Goal: Information Seeking & Learning: Learn about a topic

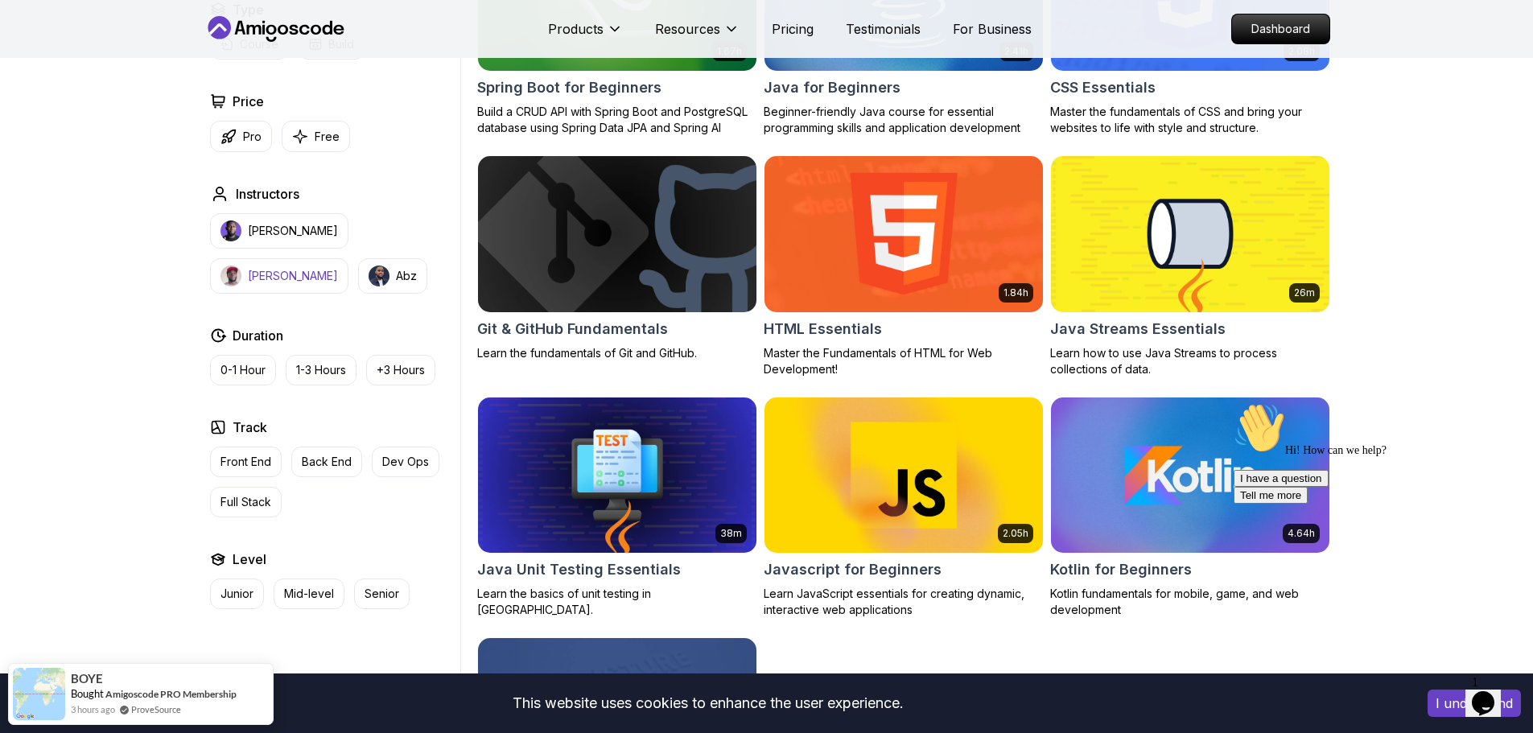
scroll to position [563, 0]
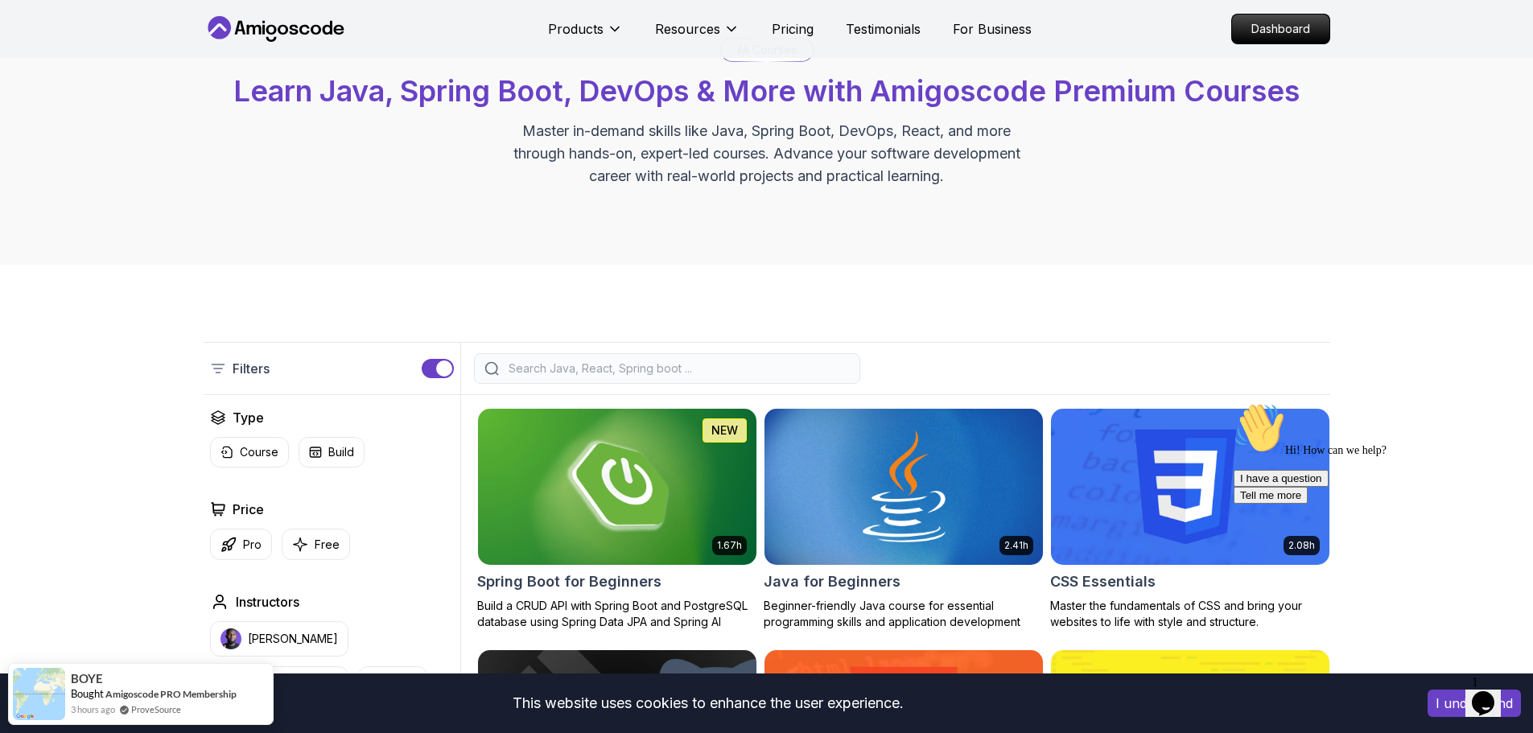
scroll to position [0, 0]
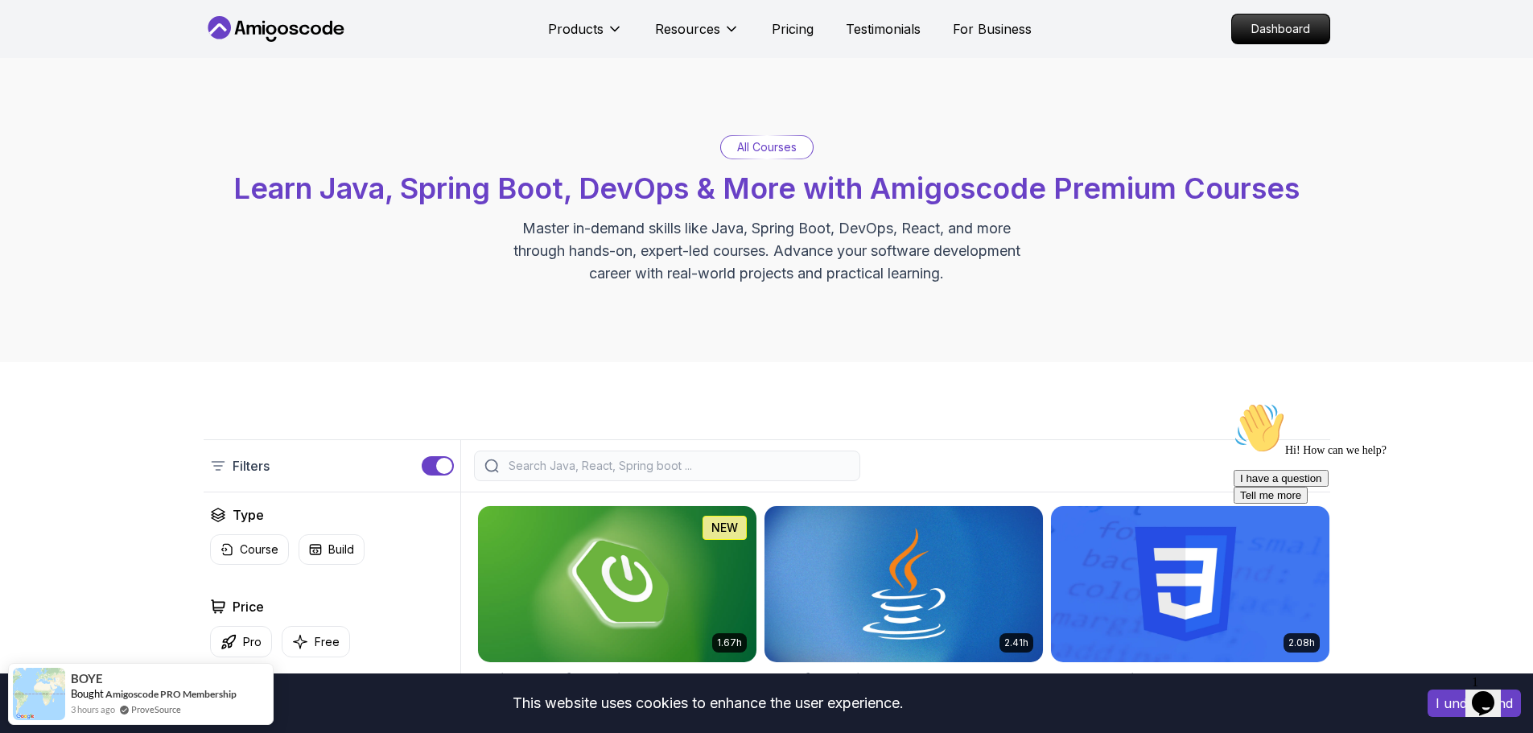
click at [780, 150] on p "All Courses" at bounding box center [767, 147] width 60 height 16
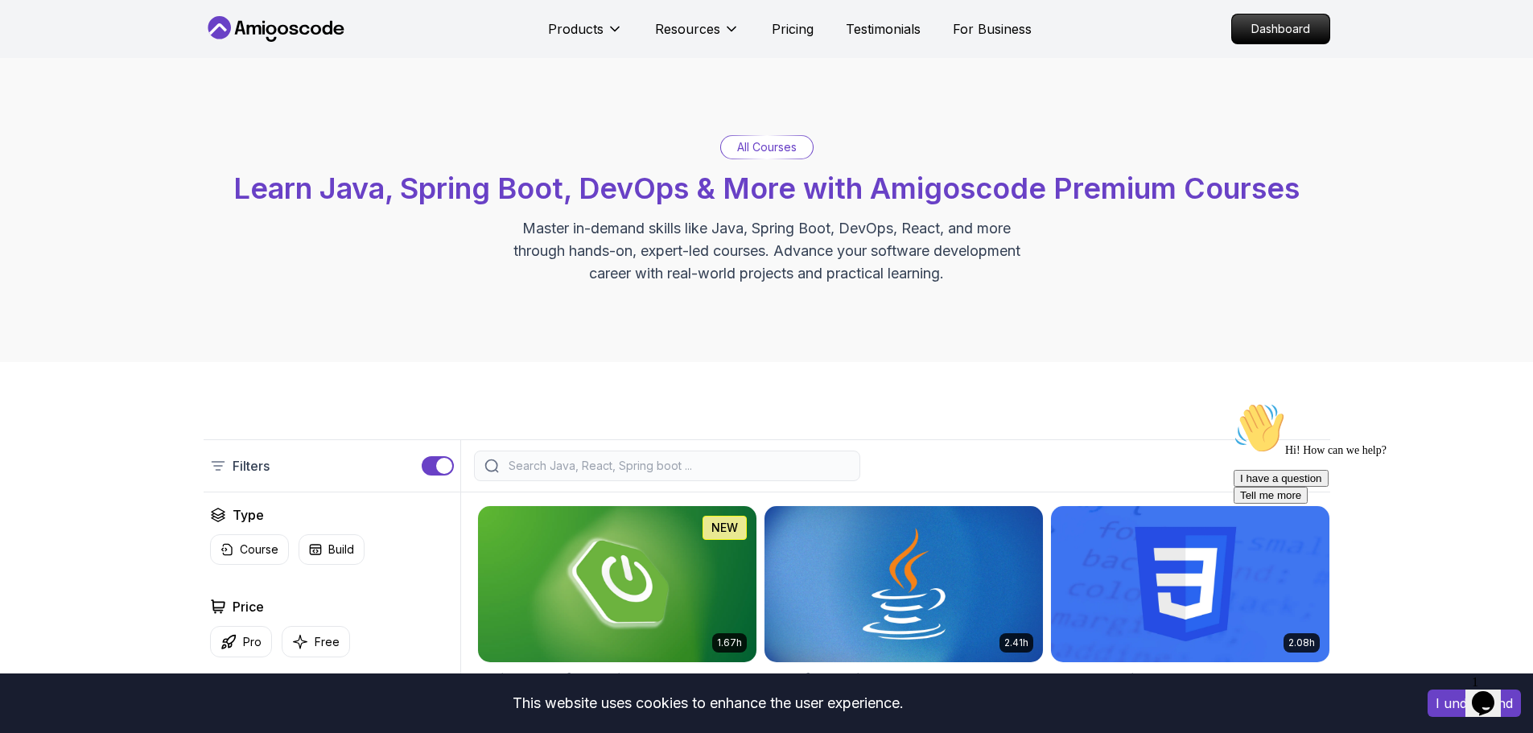
click at [738, 145] on p "All Courses" at bounding box center [767, 147] width 60 height 16
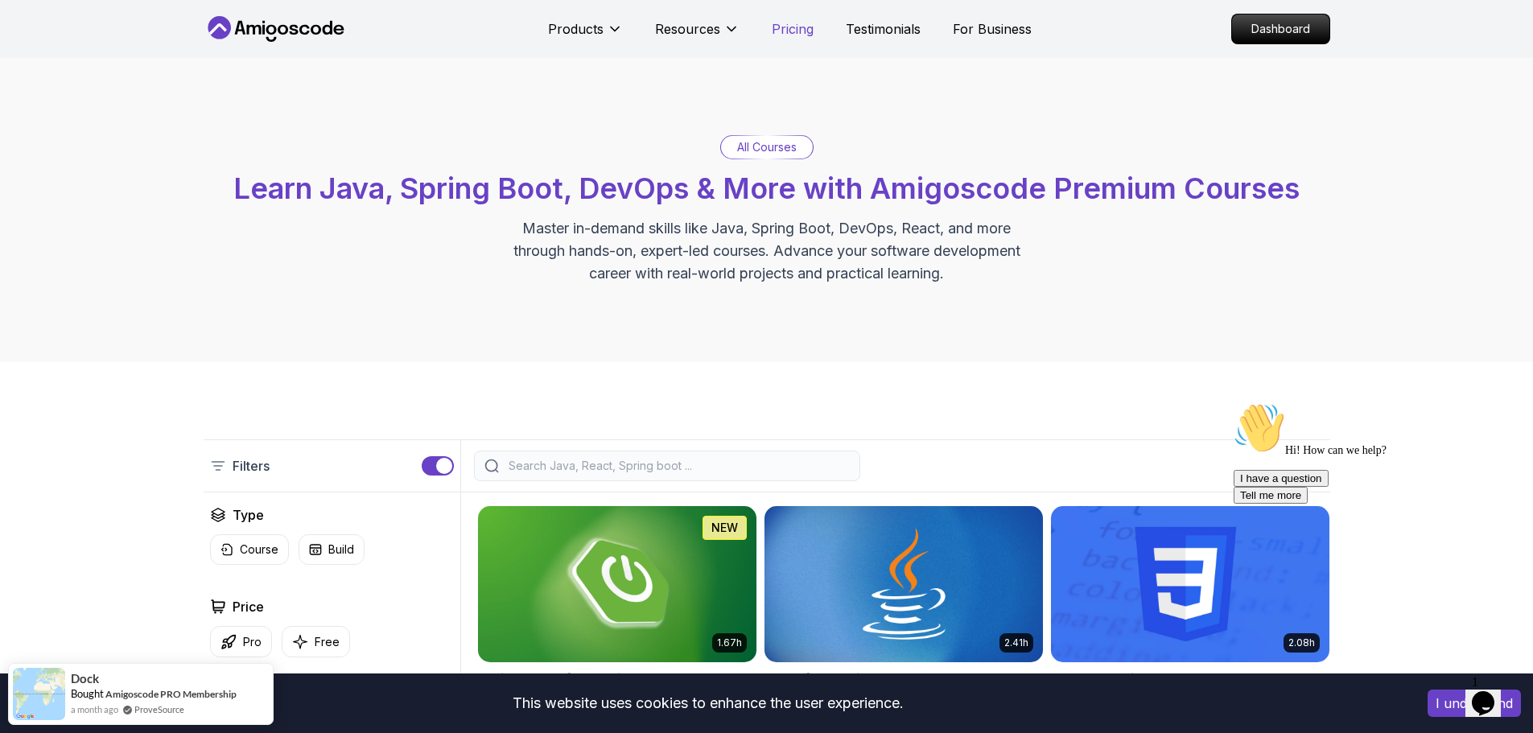
click at [799, 32] on p "Pricing" at bounding box center [793, 28] width 42 height 19
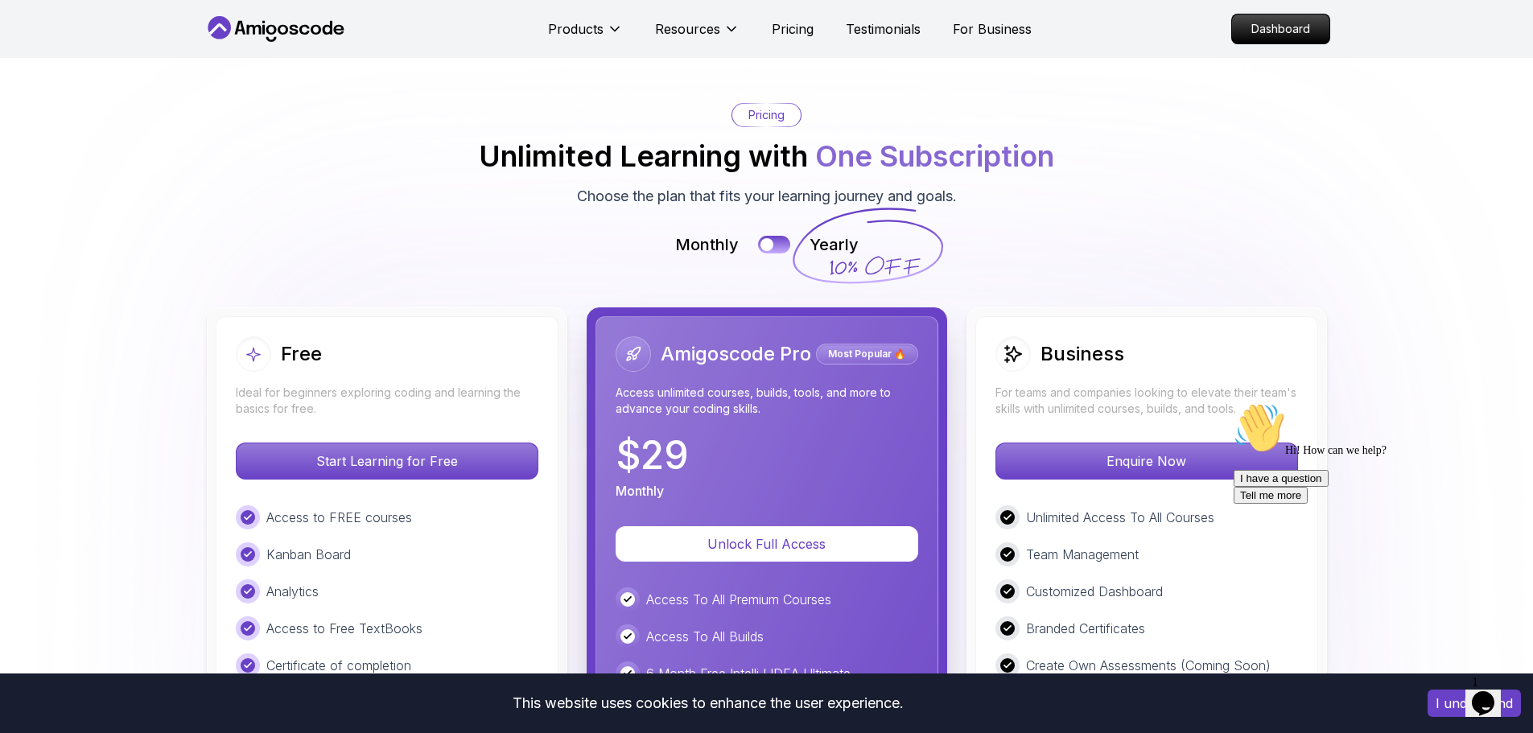
scroll to position [3604, 0]
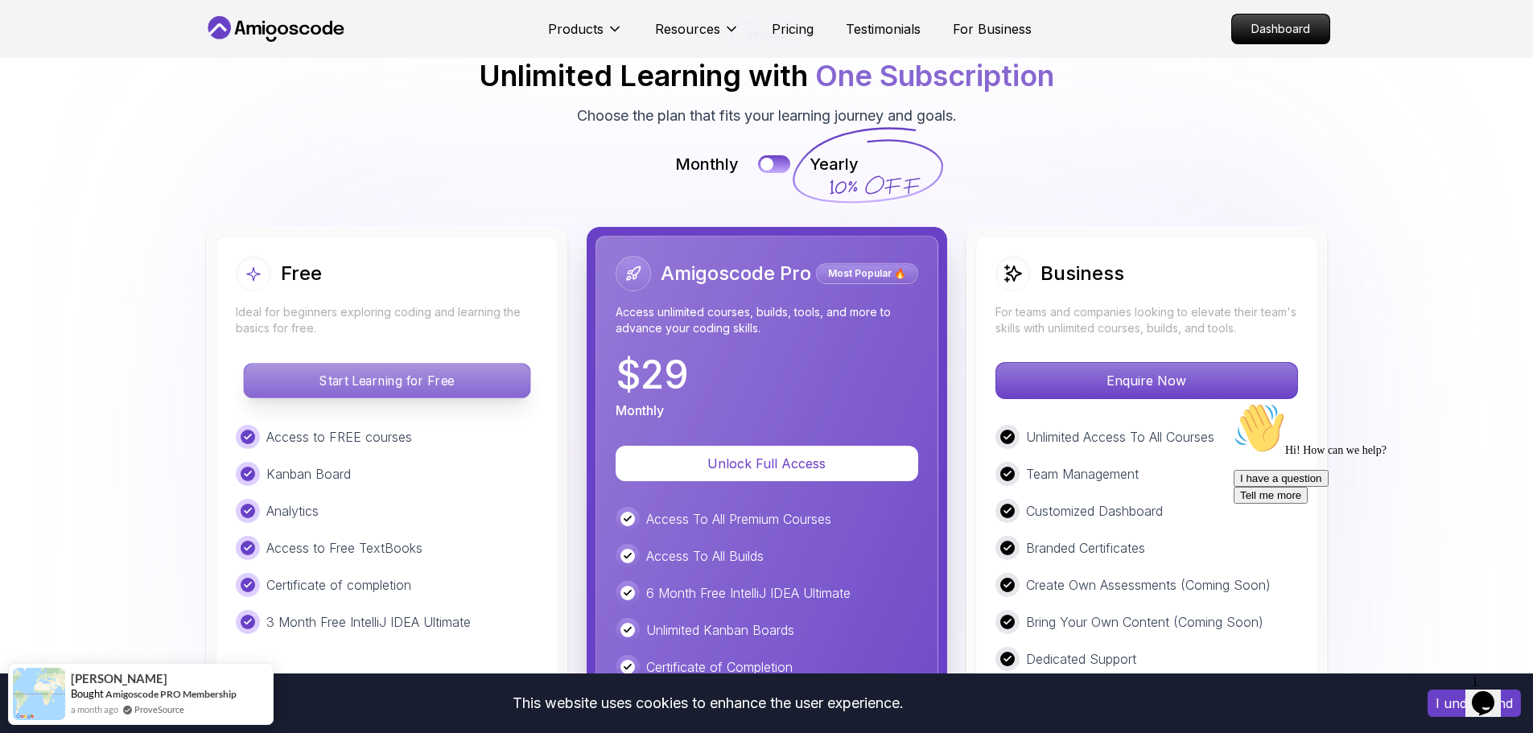
click at [390, 364] on p "Start Learning for Free" at bounding box center [387, 381] width 286 height 34
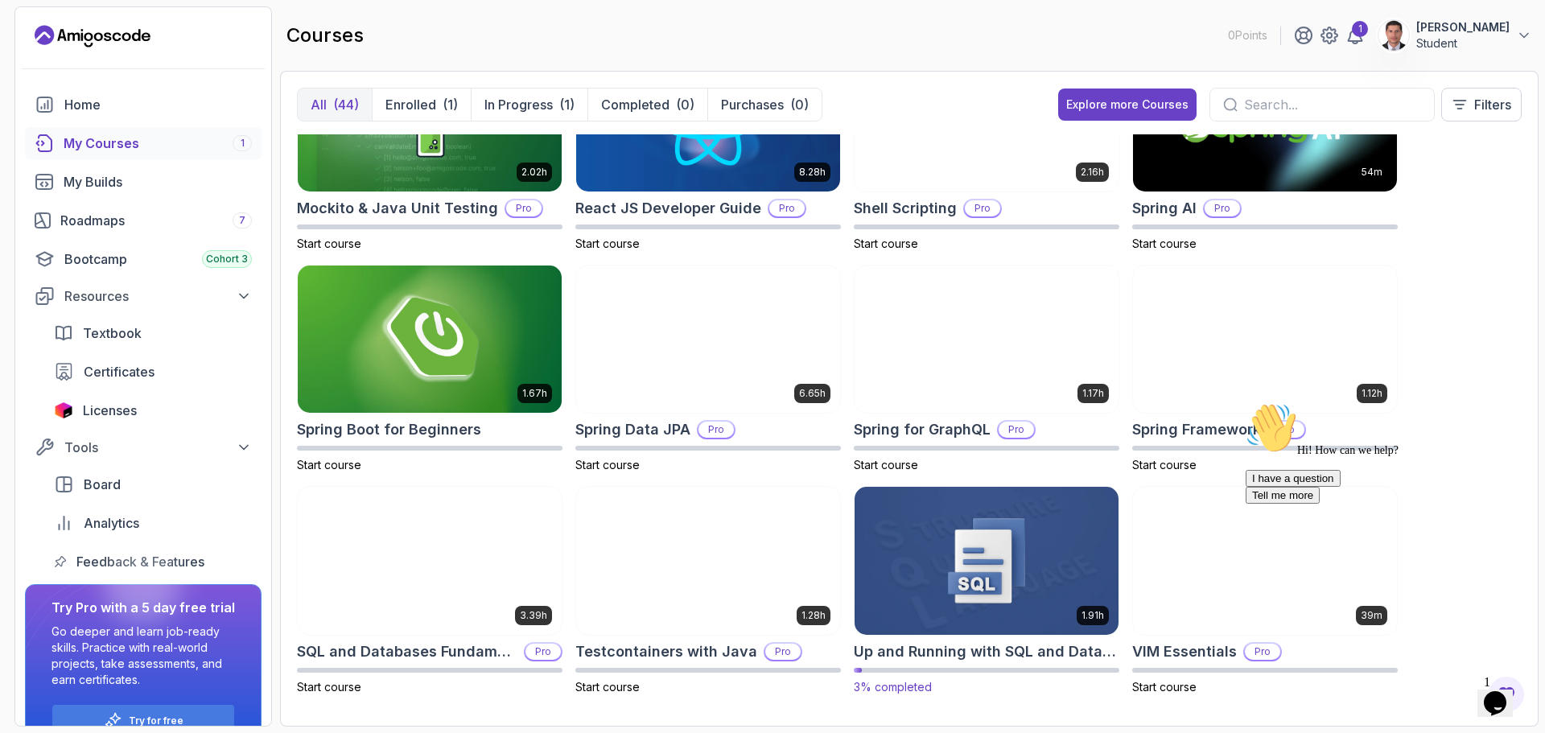
scroll to position [1871, 0]
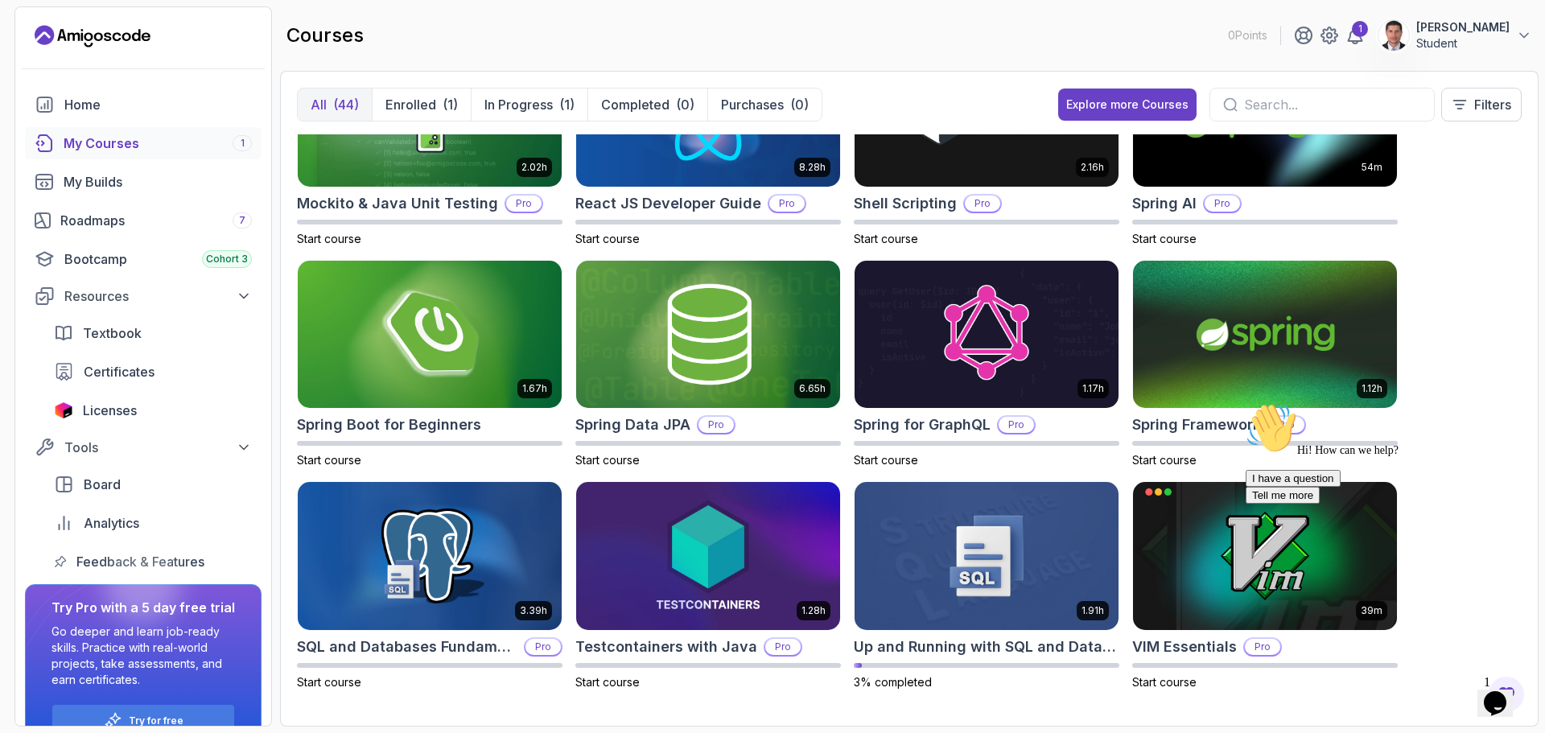
click at [1245, 402] on icon "Chat attention grabber" at bounding box center [1245, 402] width 0 height 0
click at [1451, 691] on icon "Close" at bounding box center [1451, 698] width 0 height 14
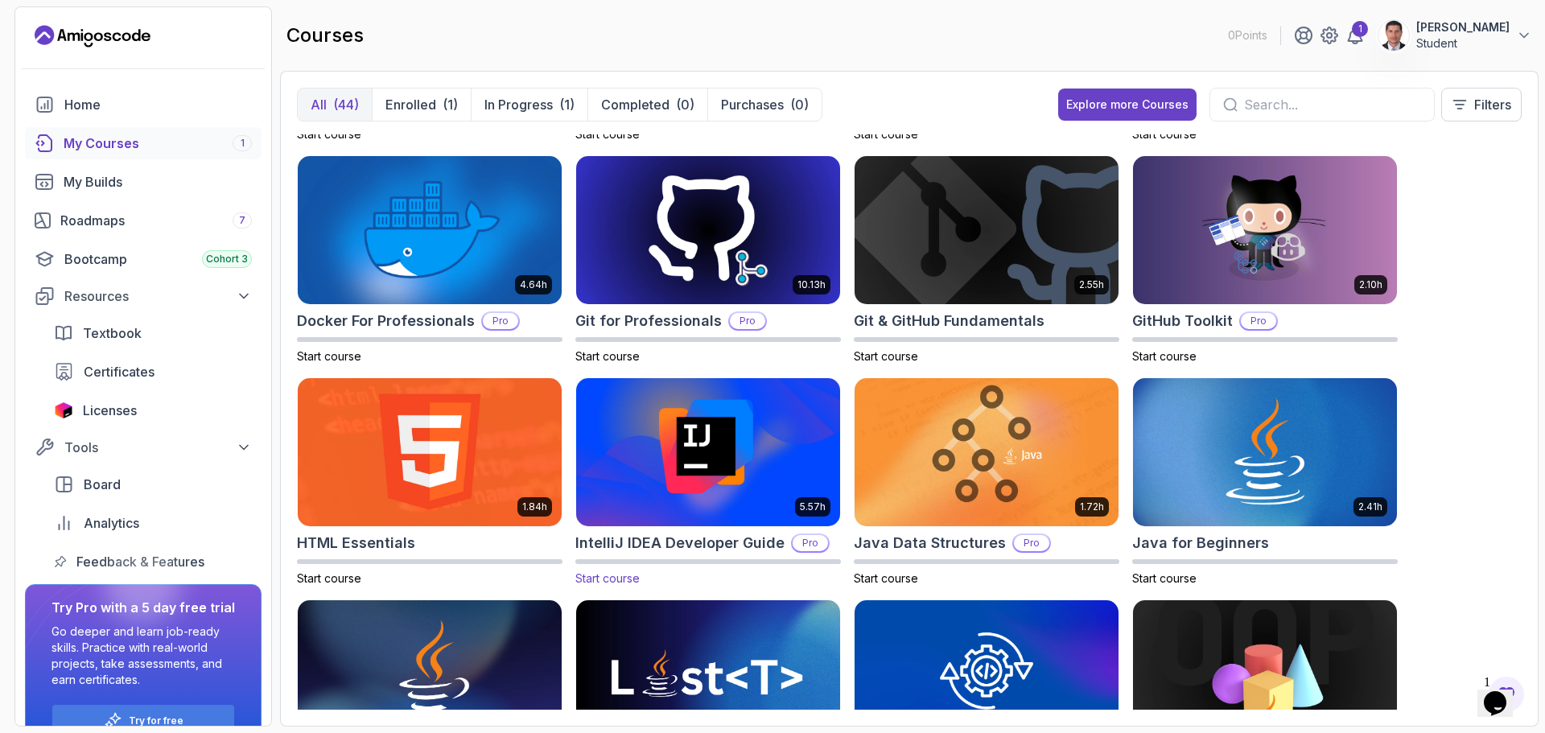
scroll to position [0, 0]
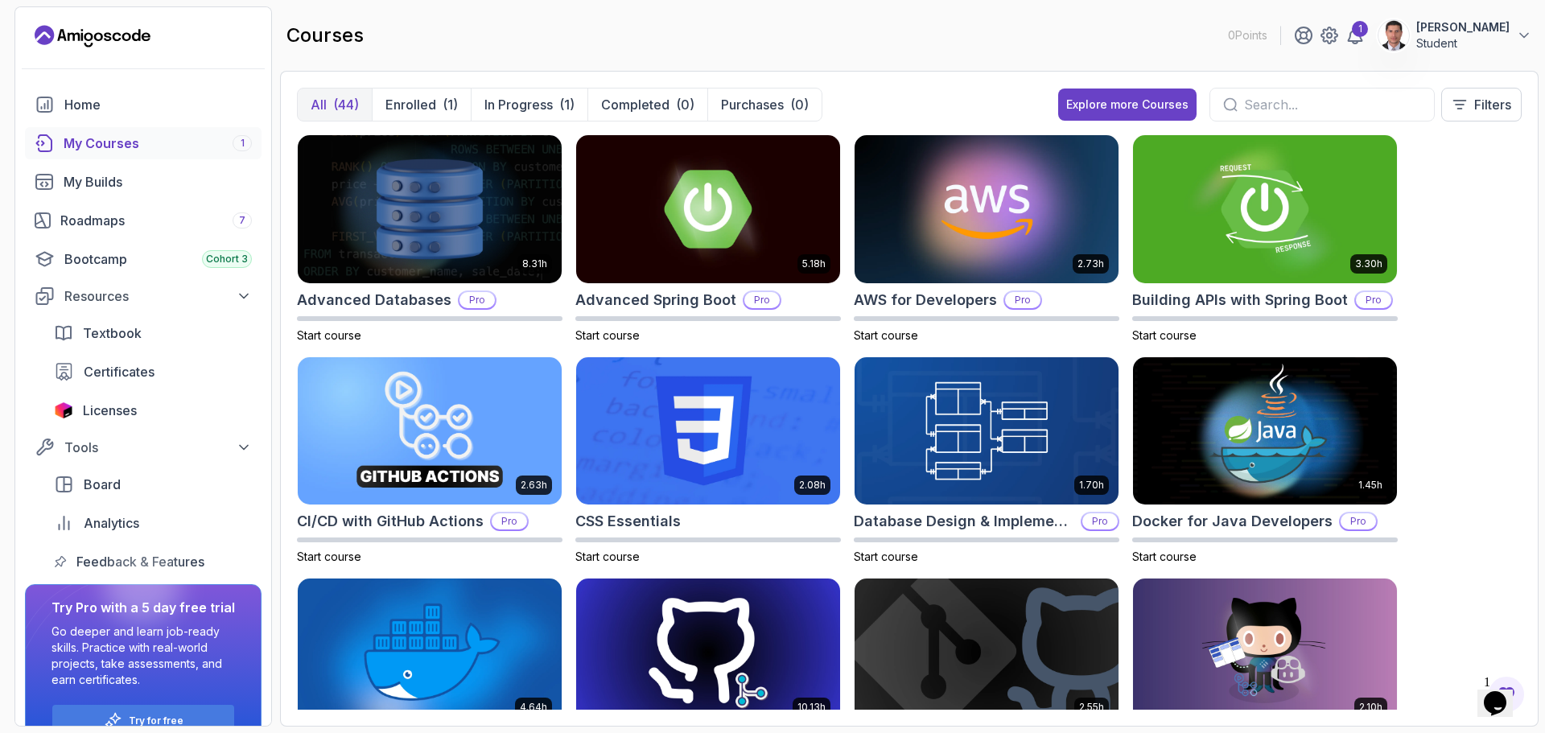
click at [1277, 104] on input "text" at bounding box center [1332, 104] width 177 height 19
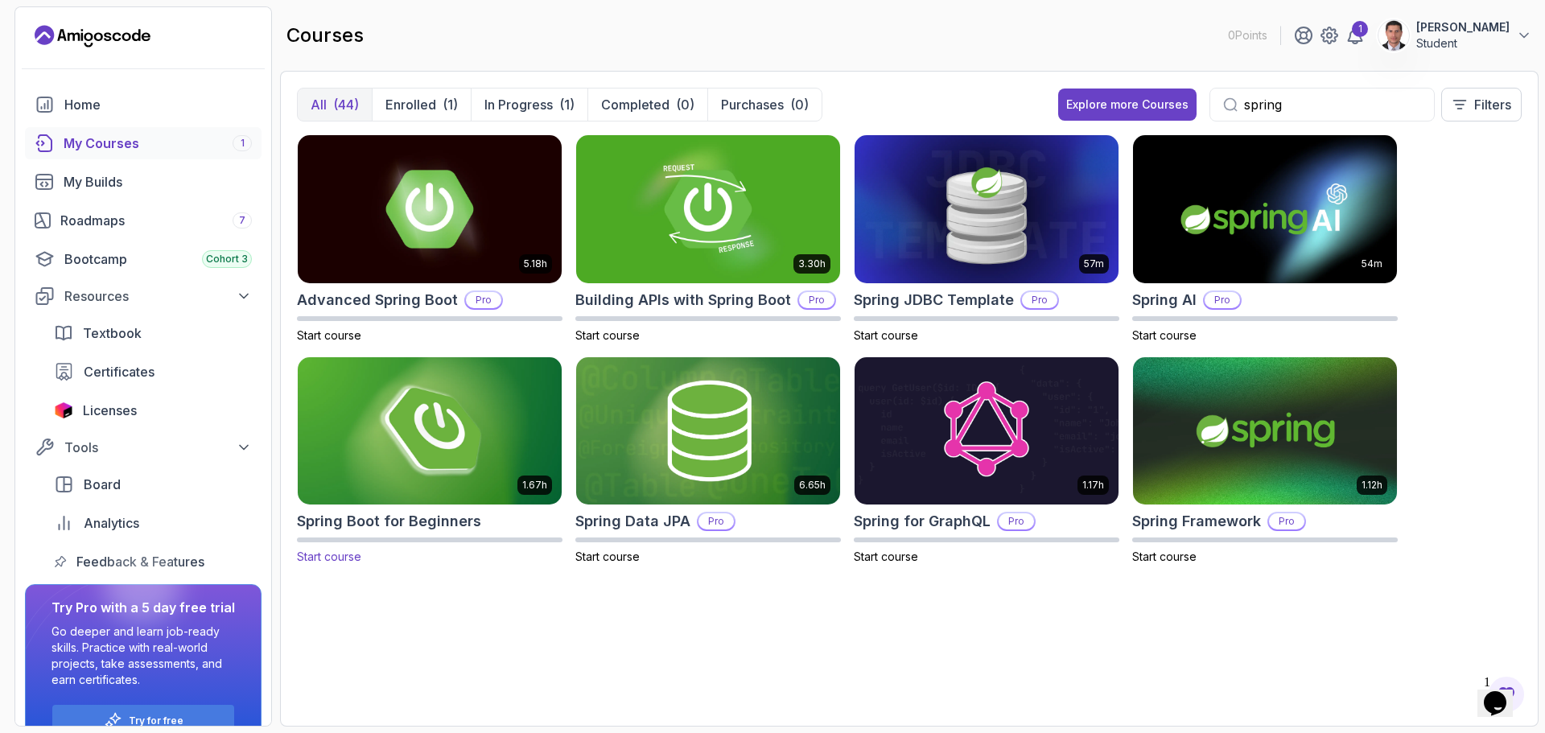
type input "spring"
click at [392, 455] on img at bounding box center [429, 430] width 277 height 155
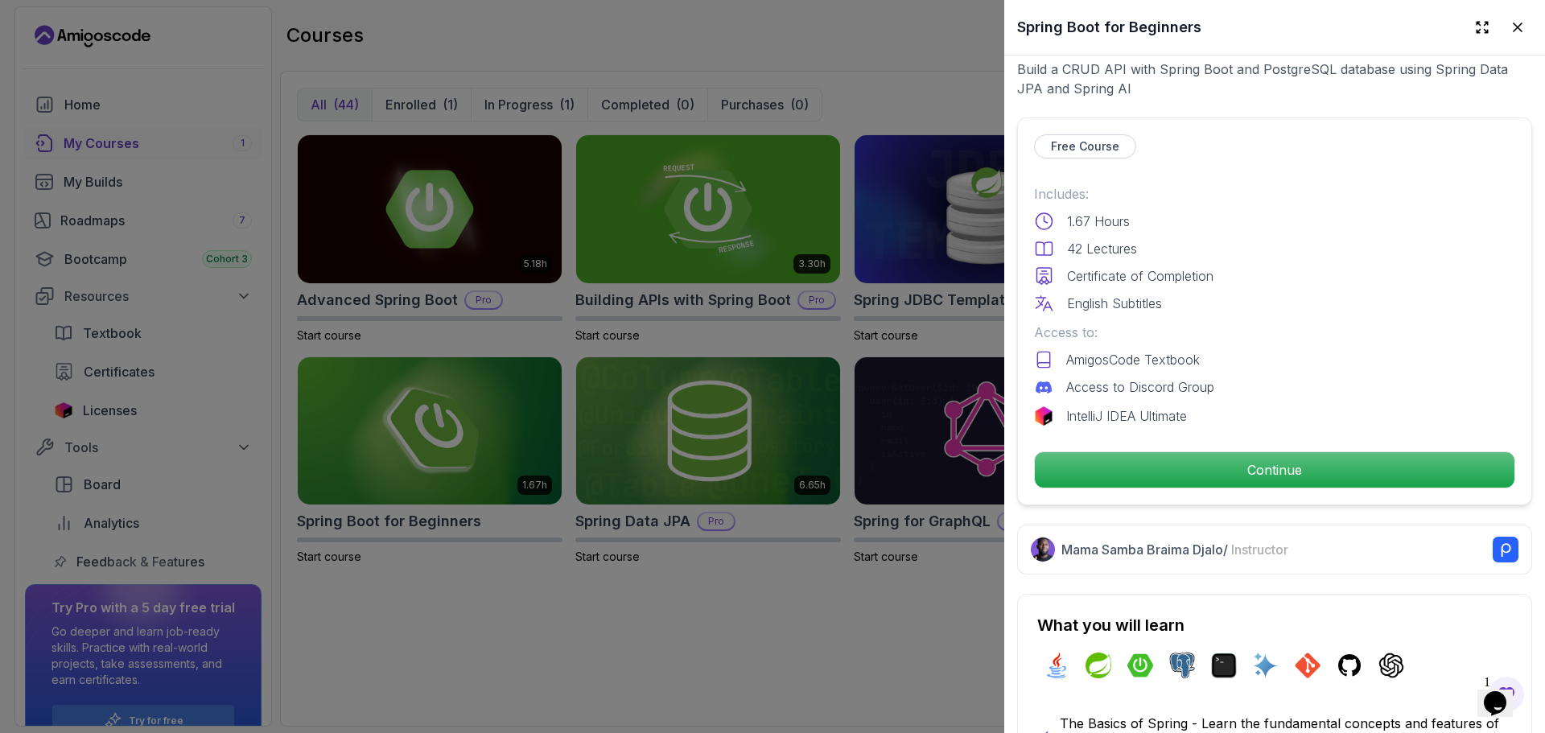
scroll to position [402, 0]
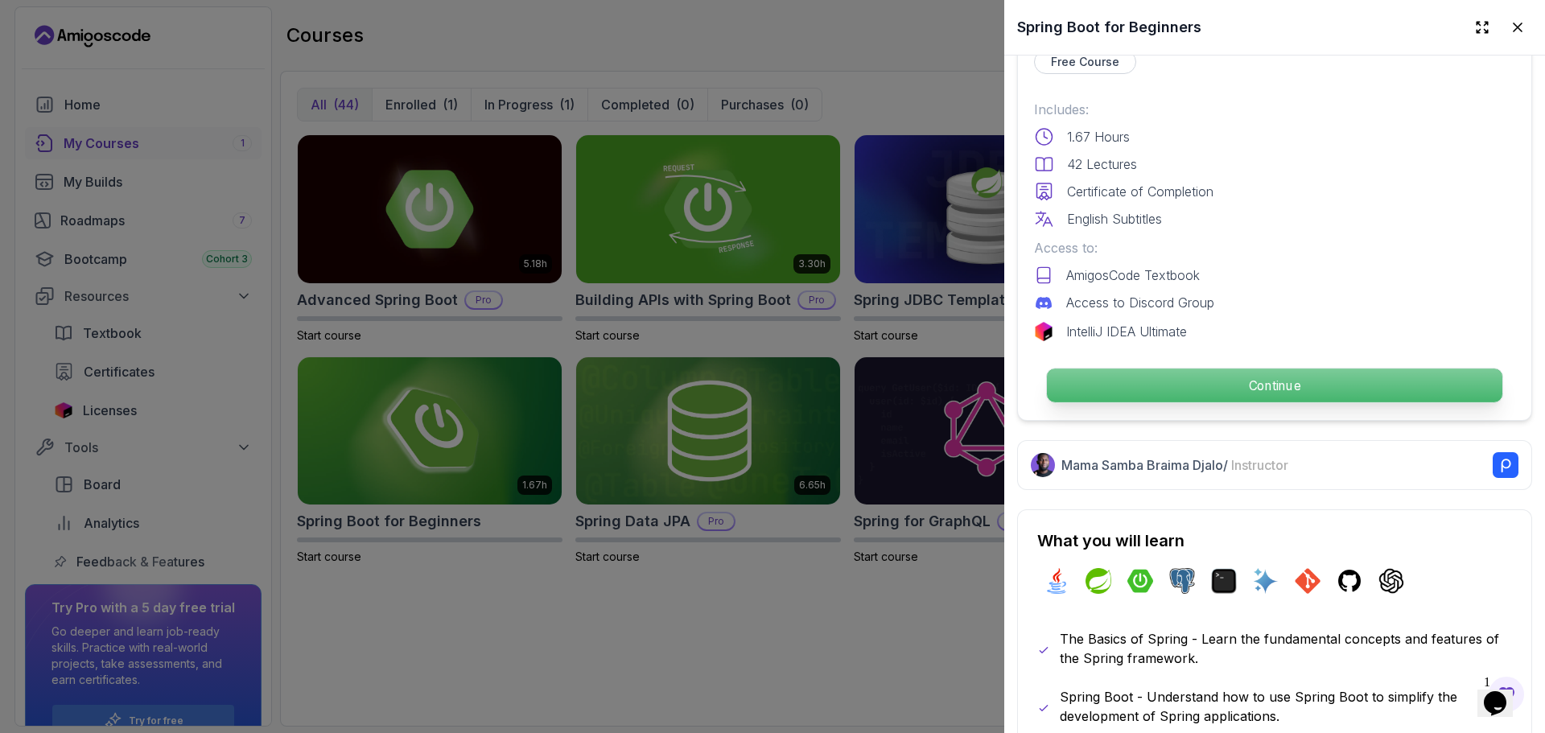
click at [1279, 381] on p "Continue" at bounding box center [1274, 385] width 455 height 34
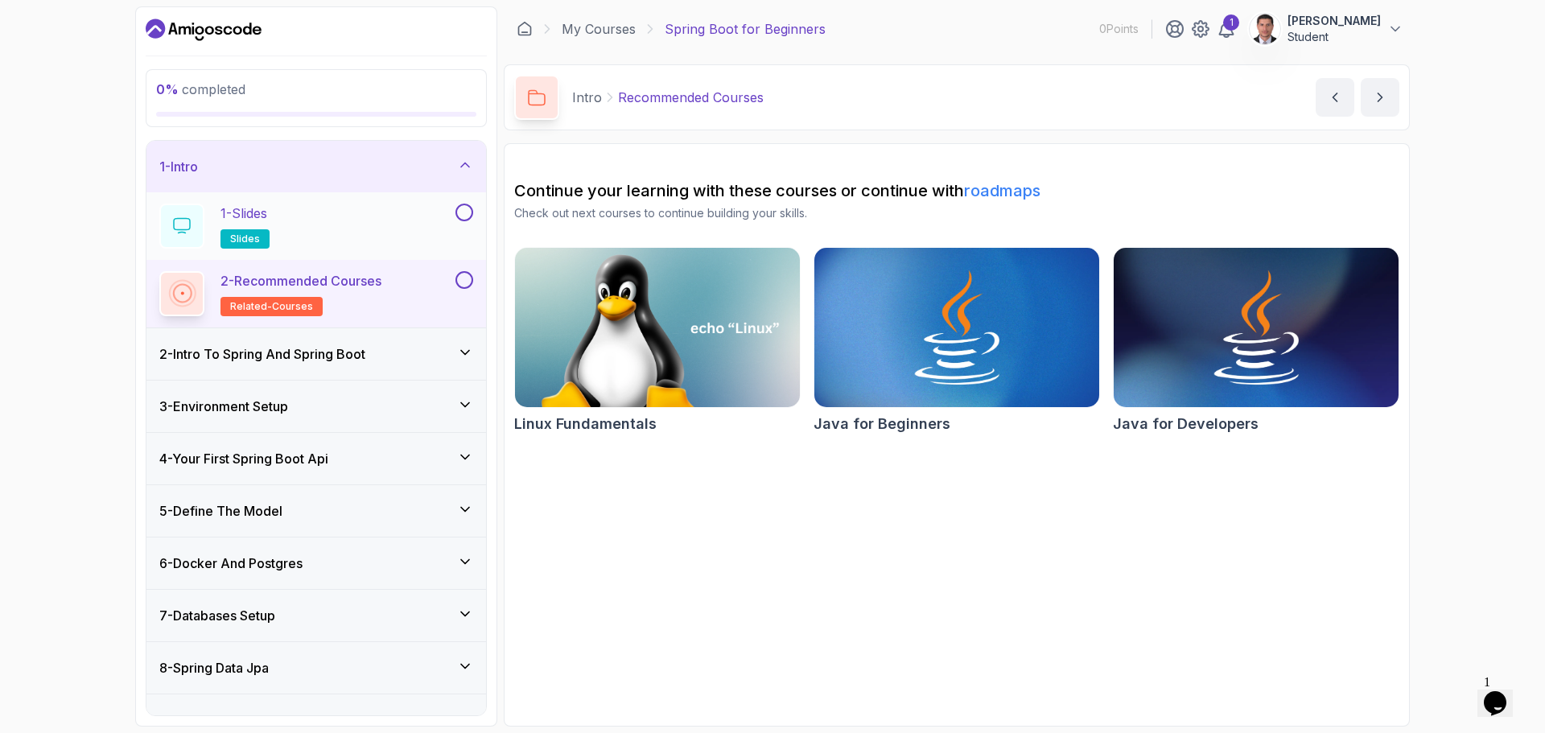
click at [298, 224] on div "1 - Slides slides" at bounding box center [305, 226] width 293 height 45
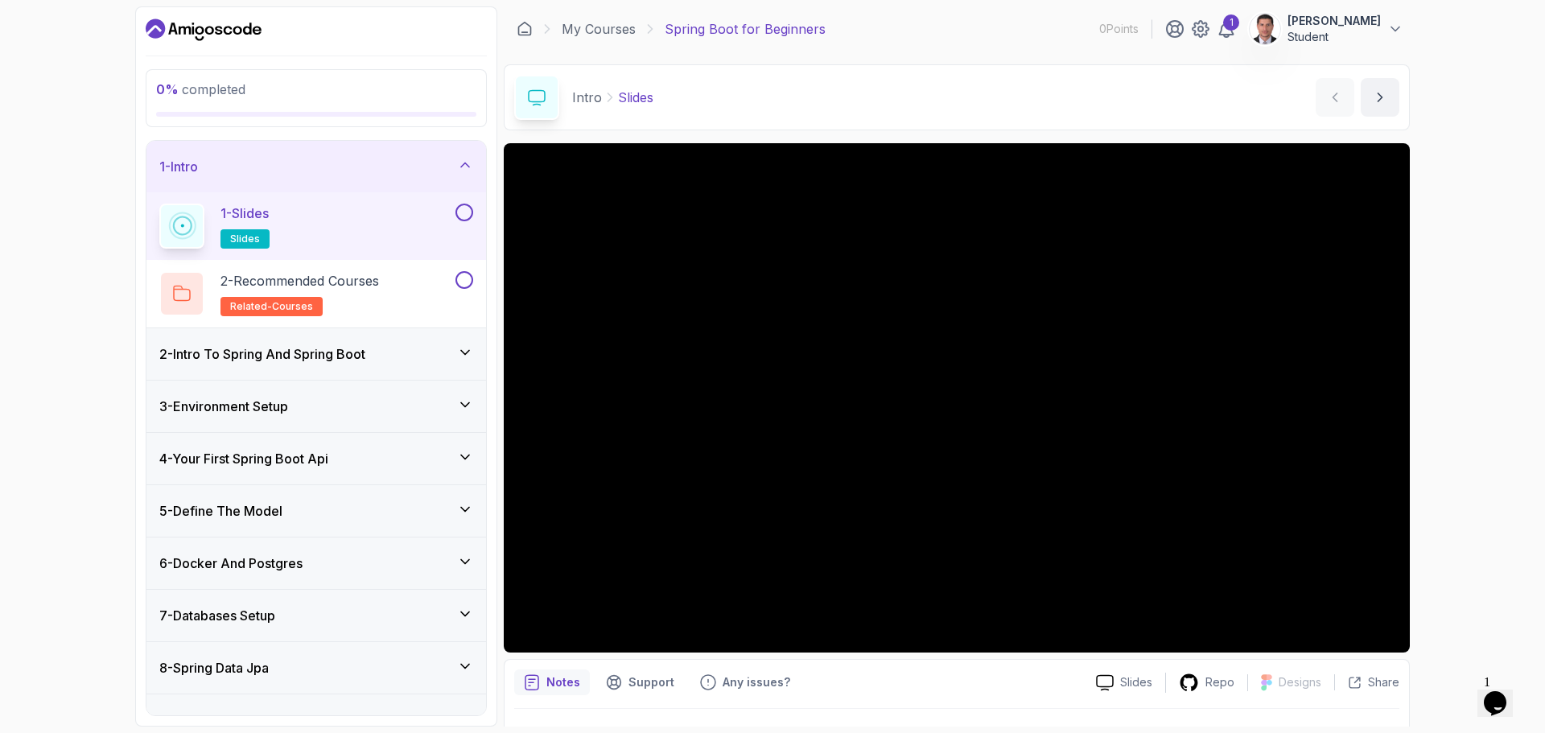
scroll to position [38, 0]
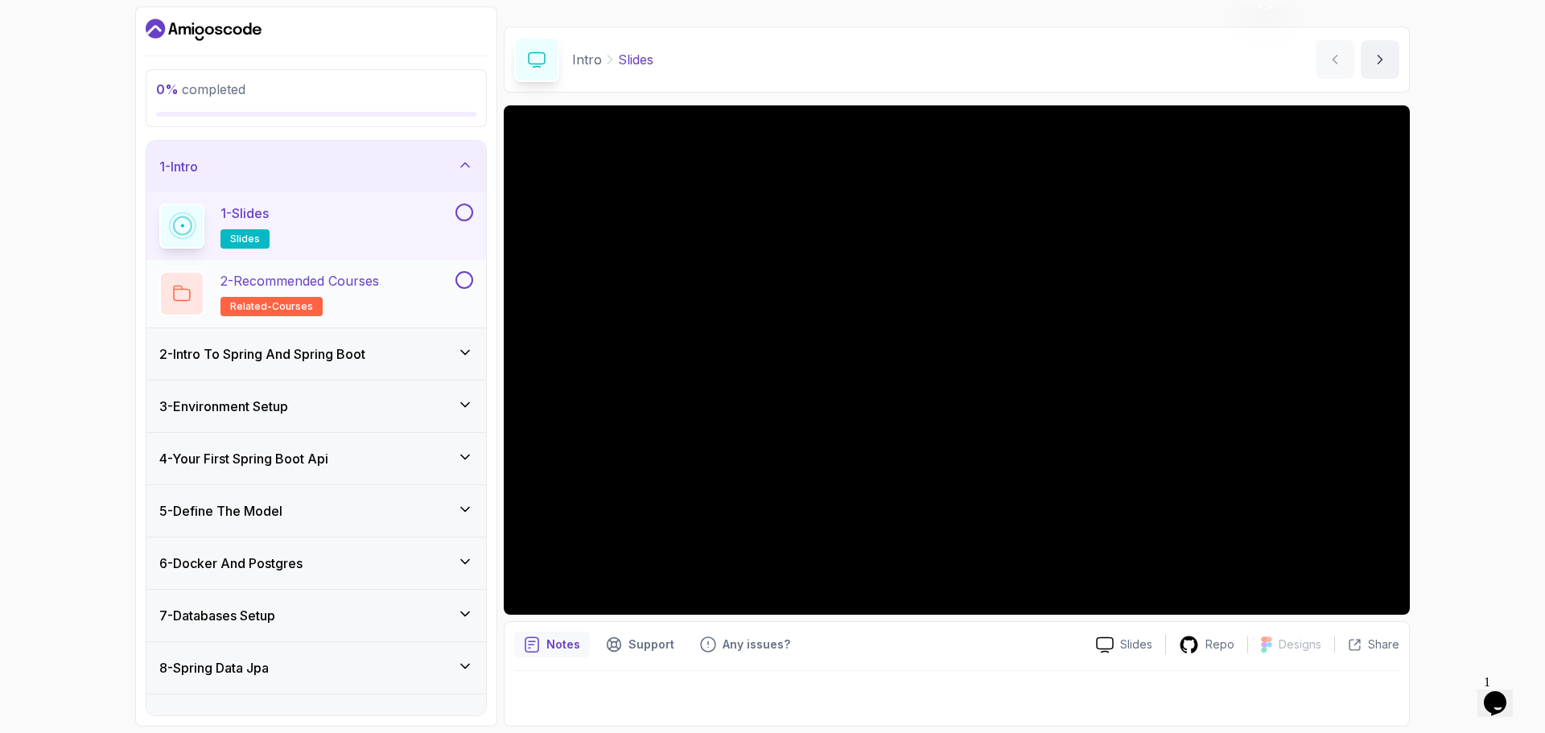
click at [363, 291] on h2 "2 - Recommended Courses related-courses" at bounding box center [299, 293] width 158 height 45
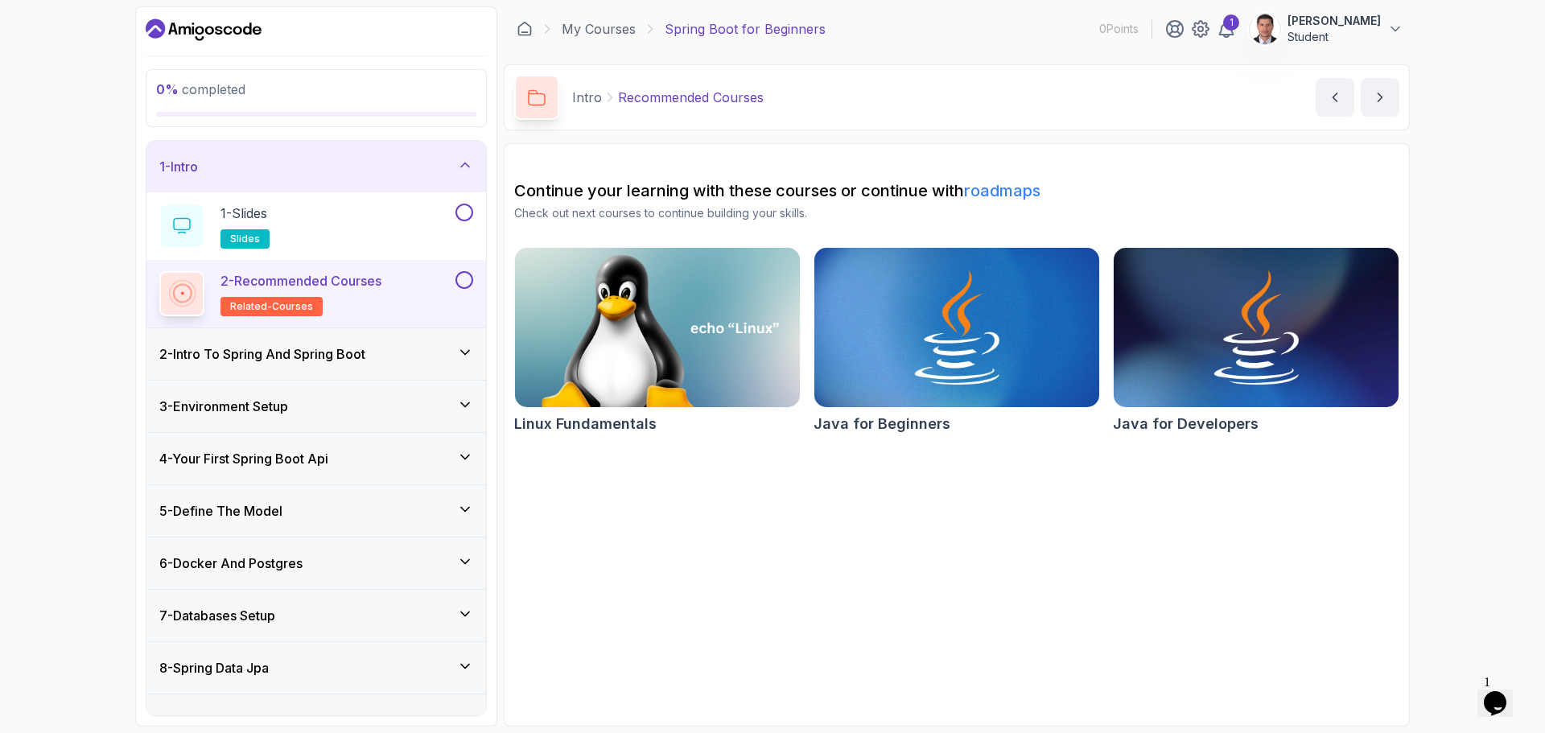
click at [361, 351] on h3 "2 - Intro To Spring And Spring Boot" at bounding box center [262, 353] width 206 height 19
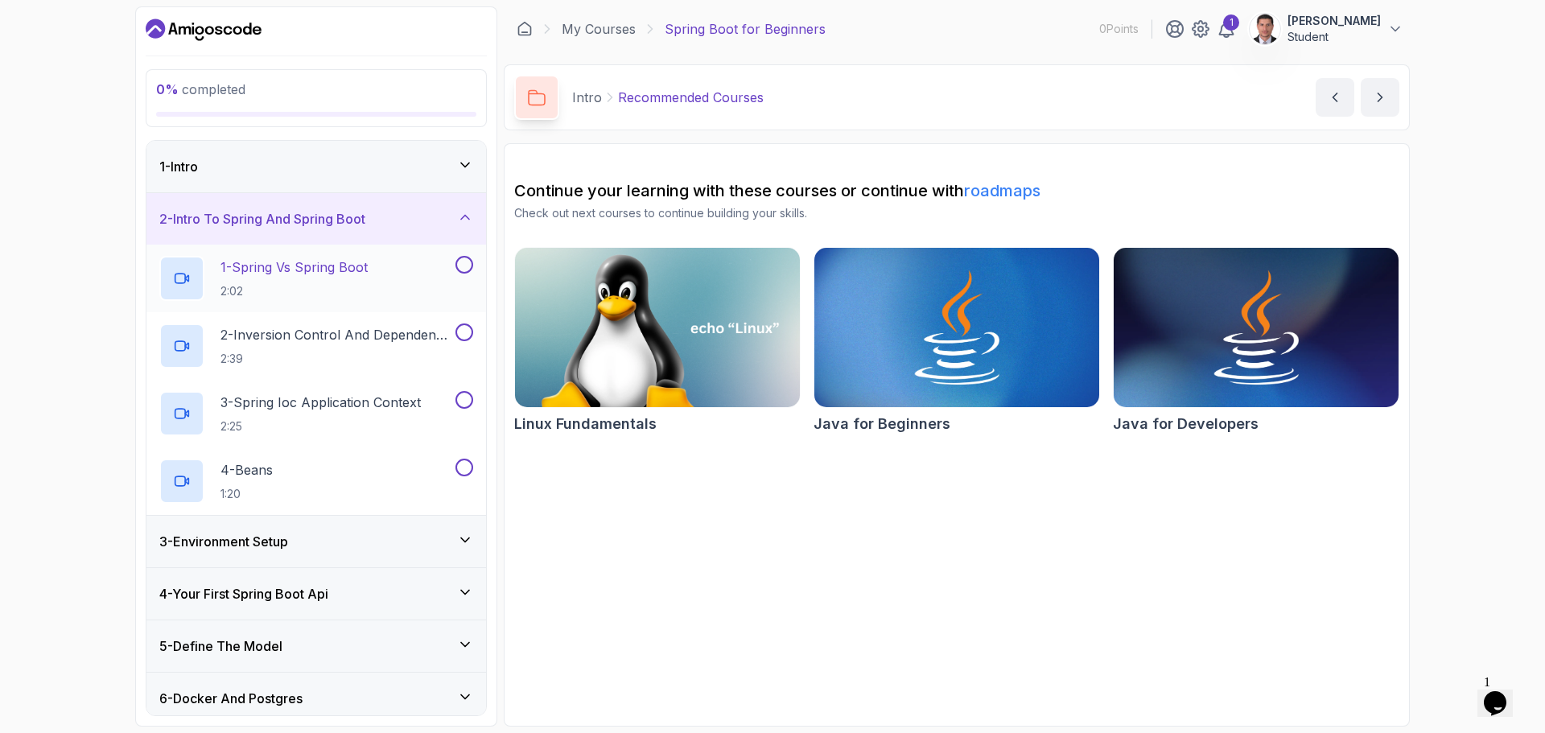
click at [321, 270] on p "1 - Spring Vs Spring Boot" at bounding box center [293, 266] width 147 height 19
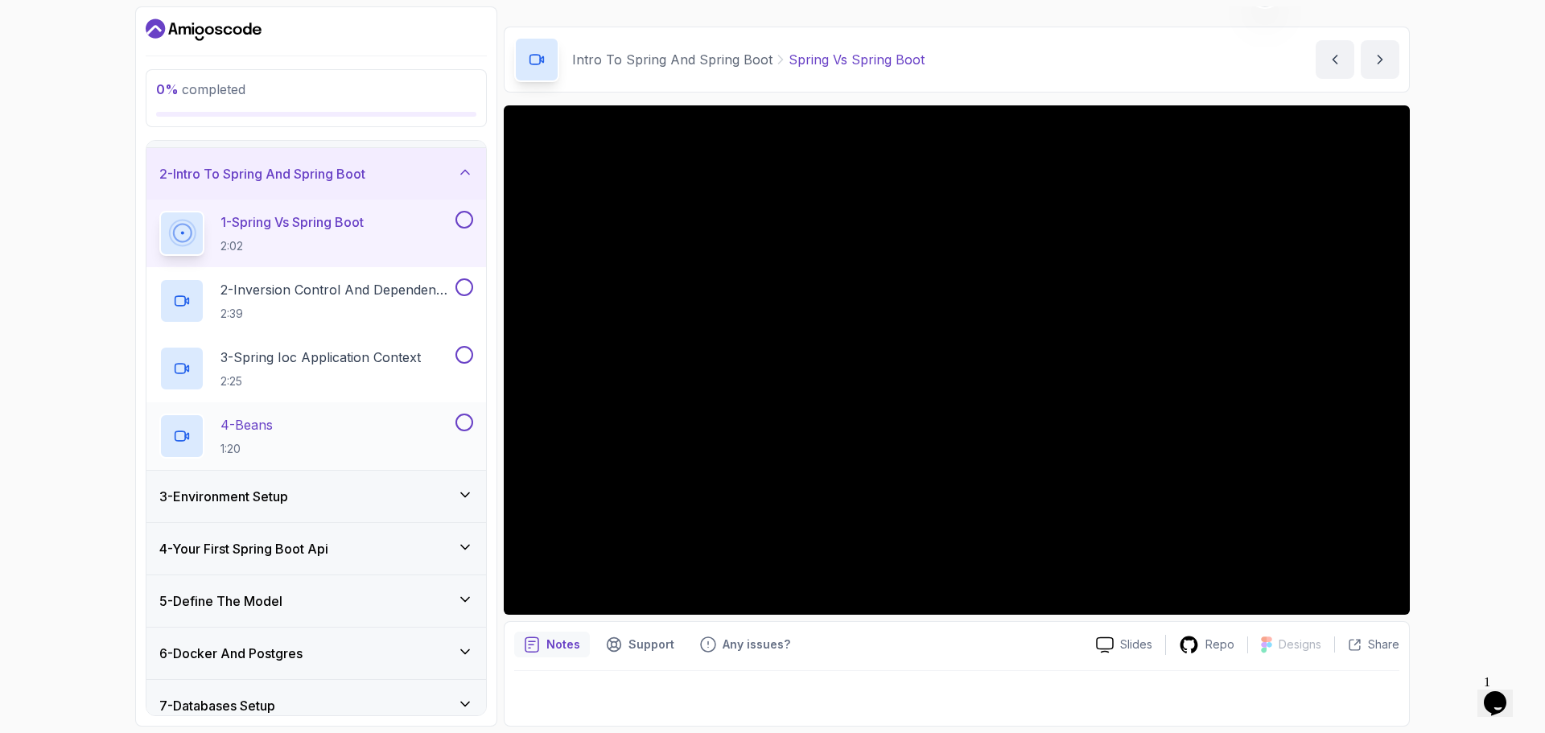
scroll to position [80, 0]
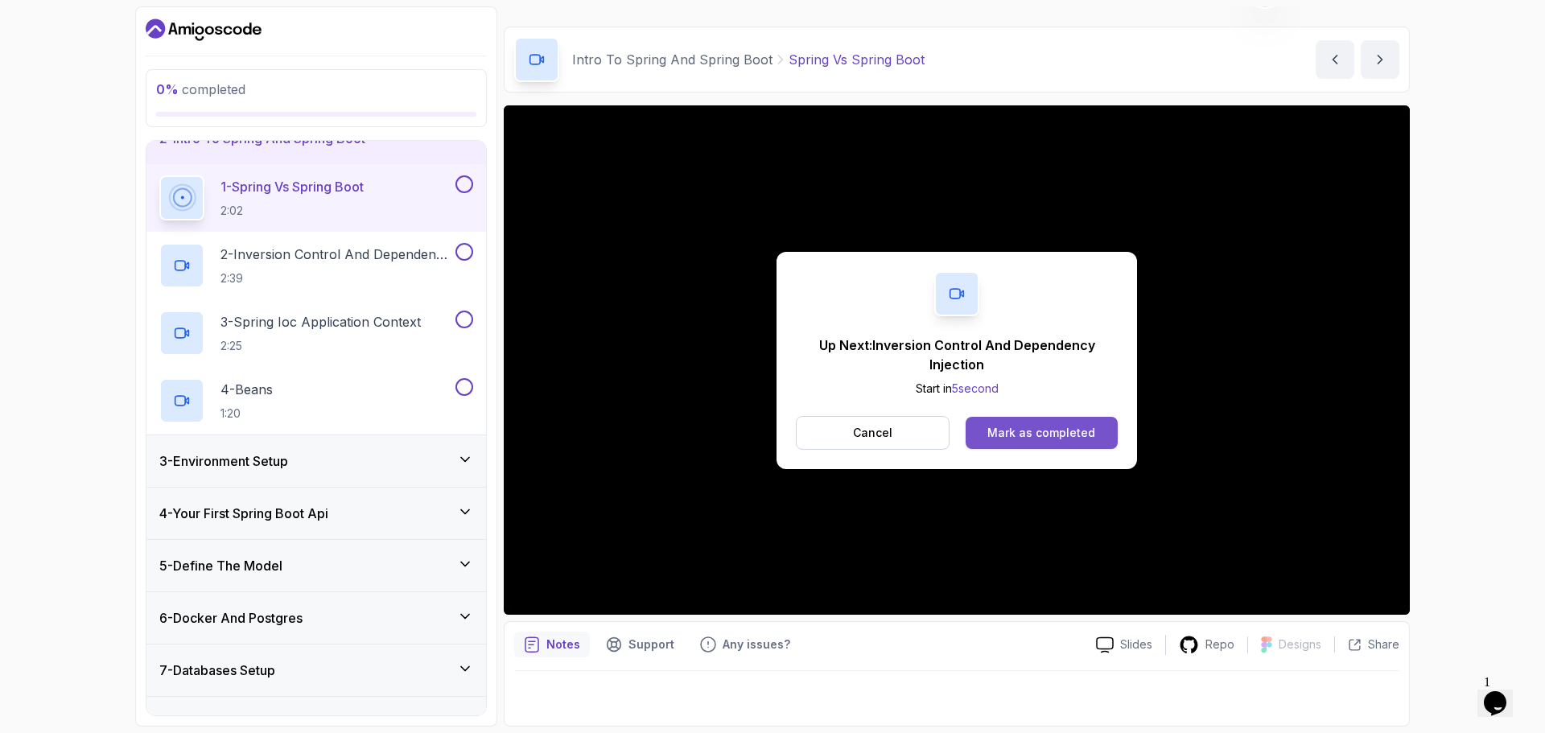
click at [1040, 440] on div "Mark as completed" at bounding box center [1041, 433] width 108 height 16
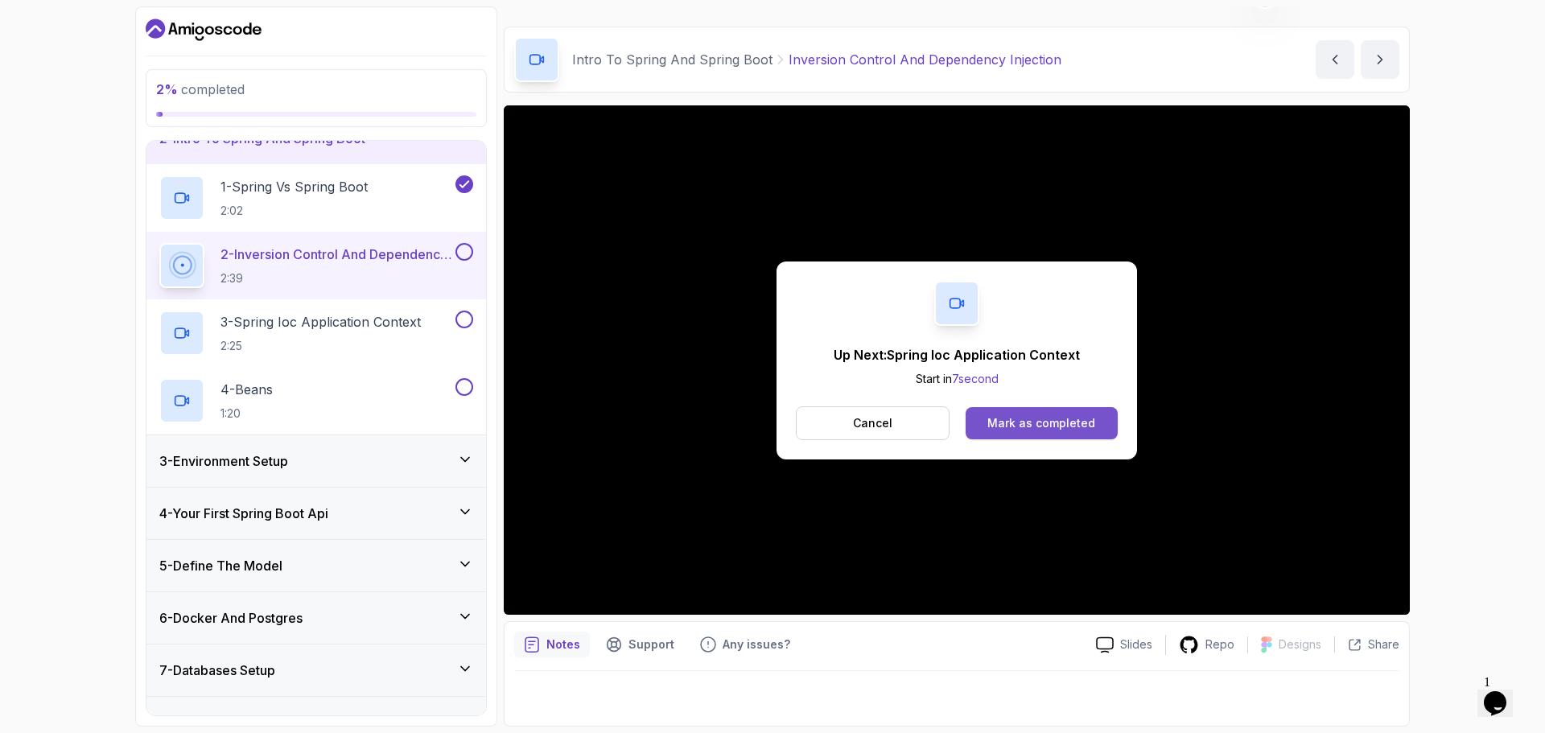
click at [1039, 421] on div "Mark as completed" at bounding box center [1041, 423] width 108 height 16
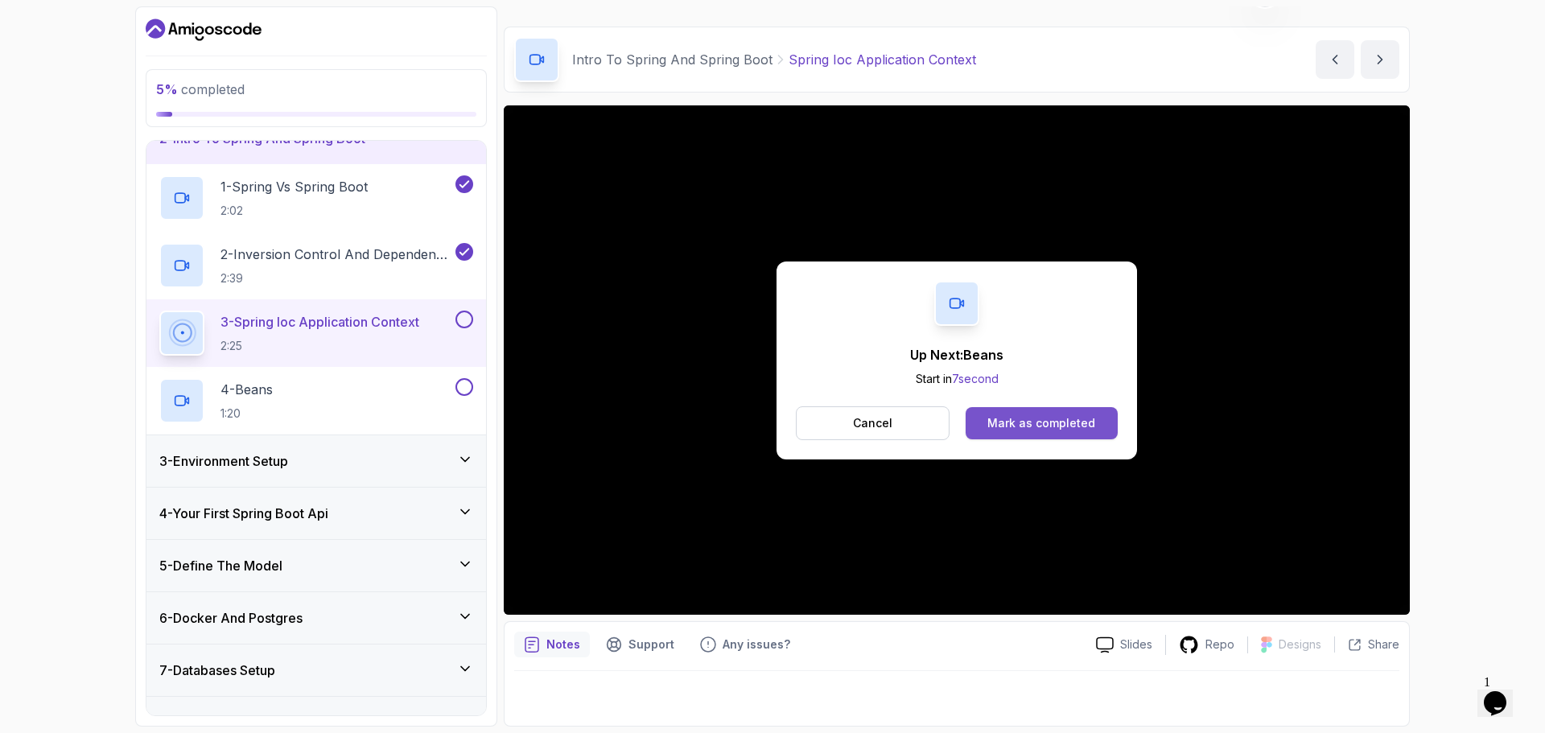
click at [1057, 420] on div "Mark as completed" at bounding box center [1041, 423] width 108 height 16
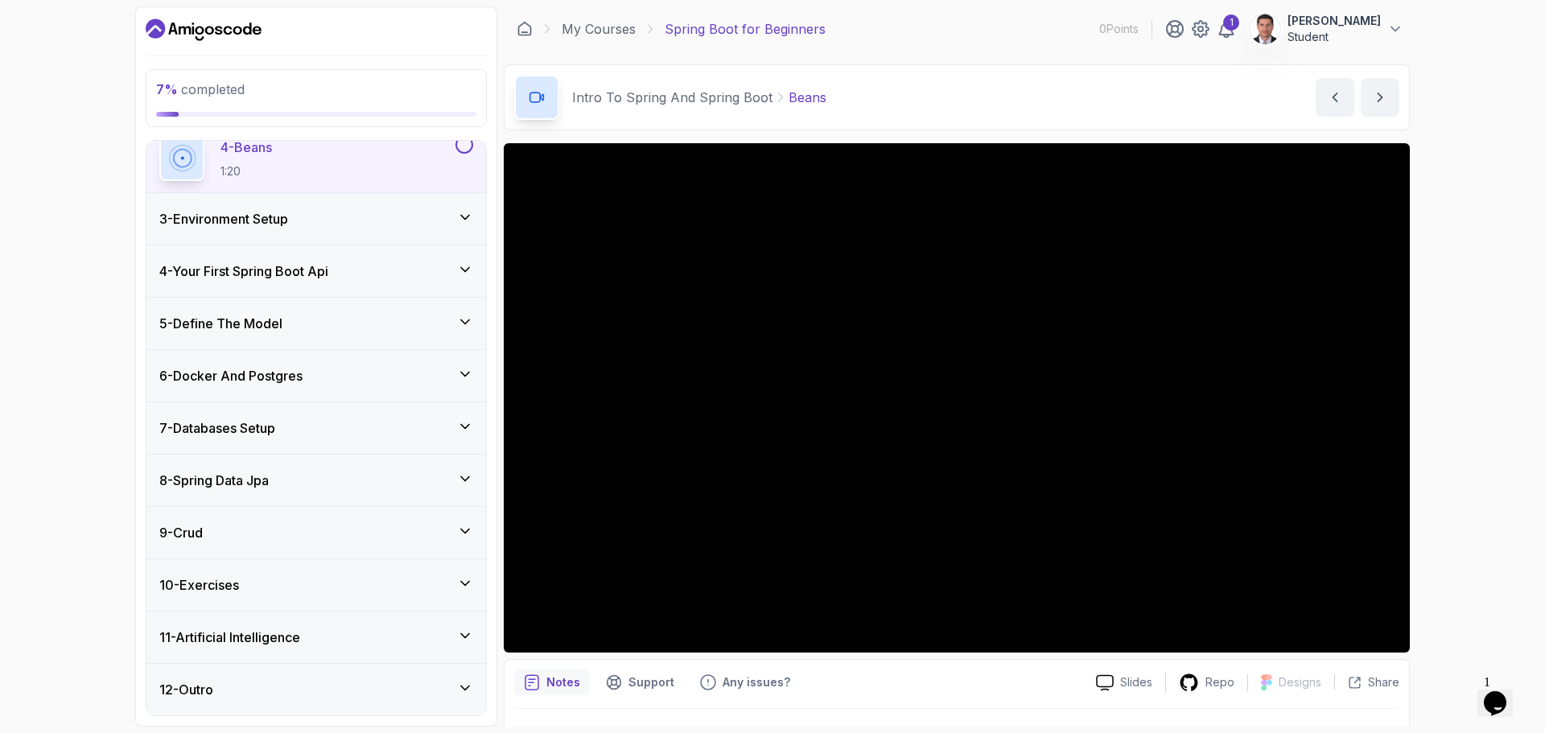
scroll to position [38, 0]
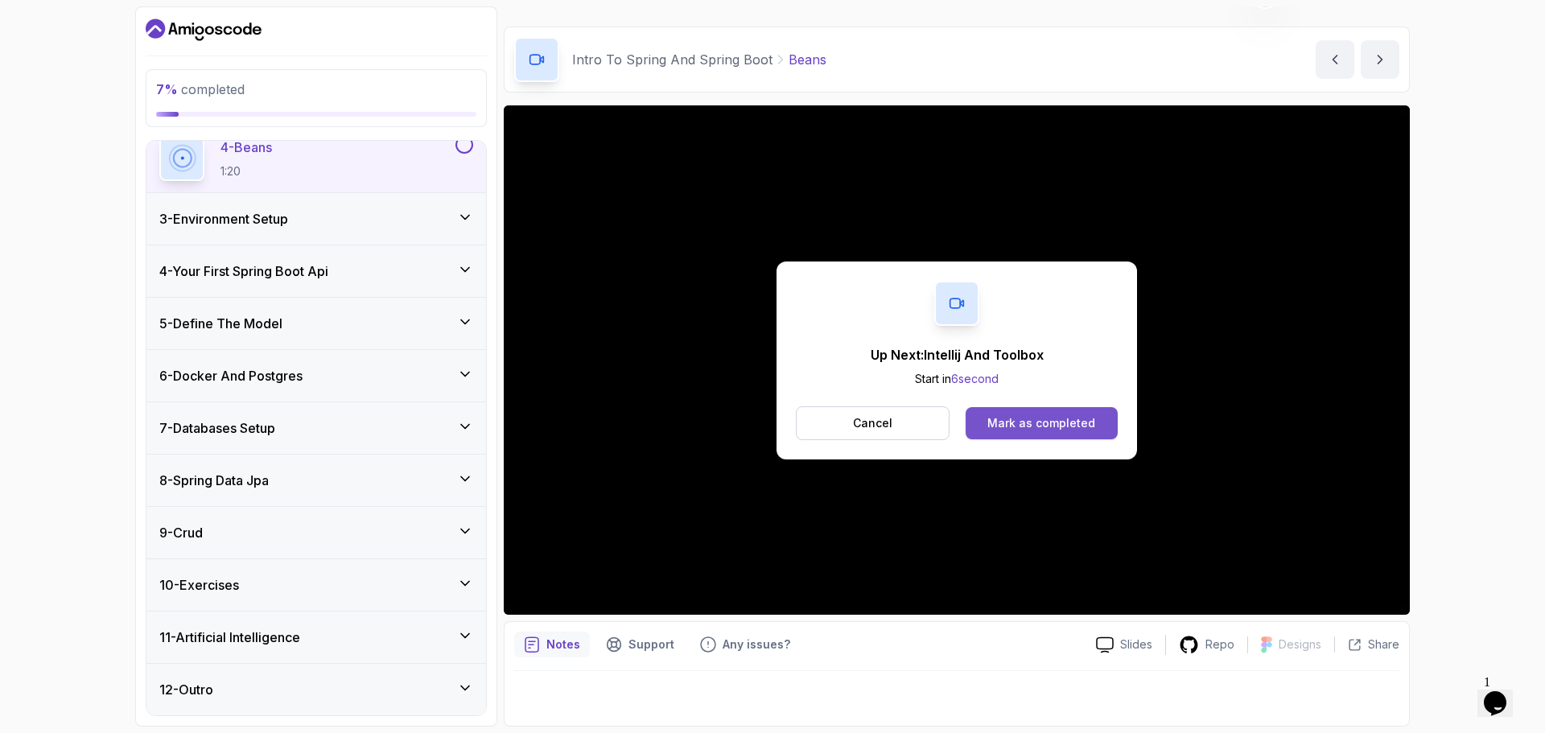
click at [1053, 422] on div "Mark as completed" at bounding box center [1041, 423] width 108 height 16
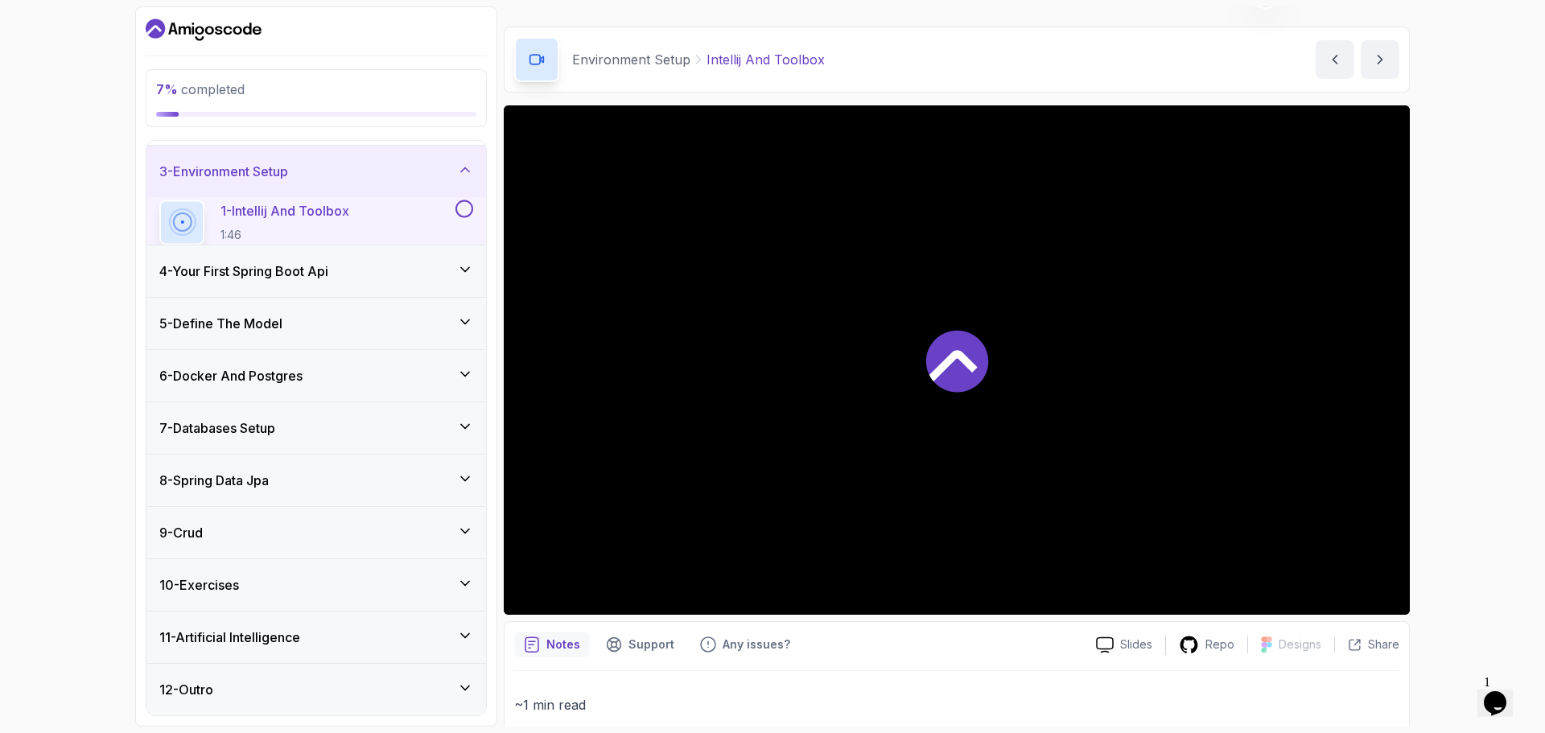
scroll to position [52, 0]
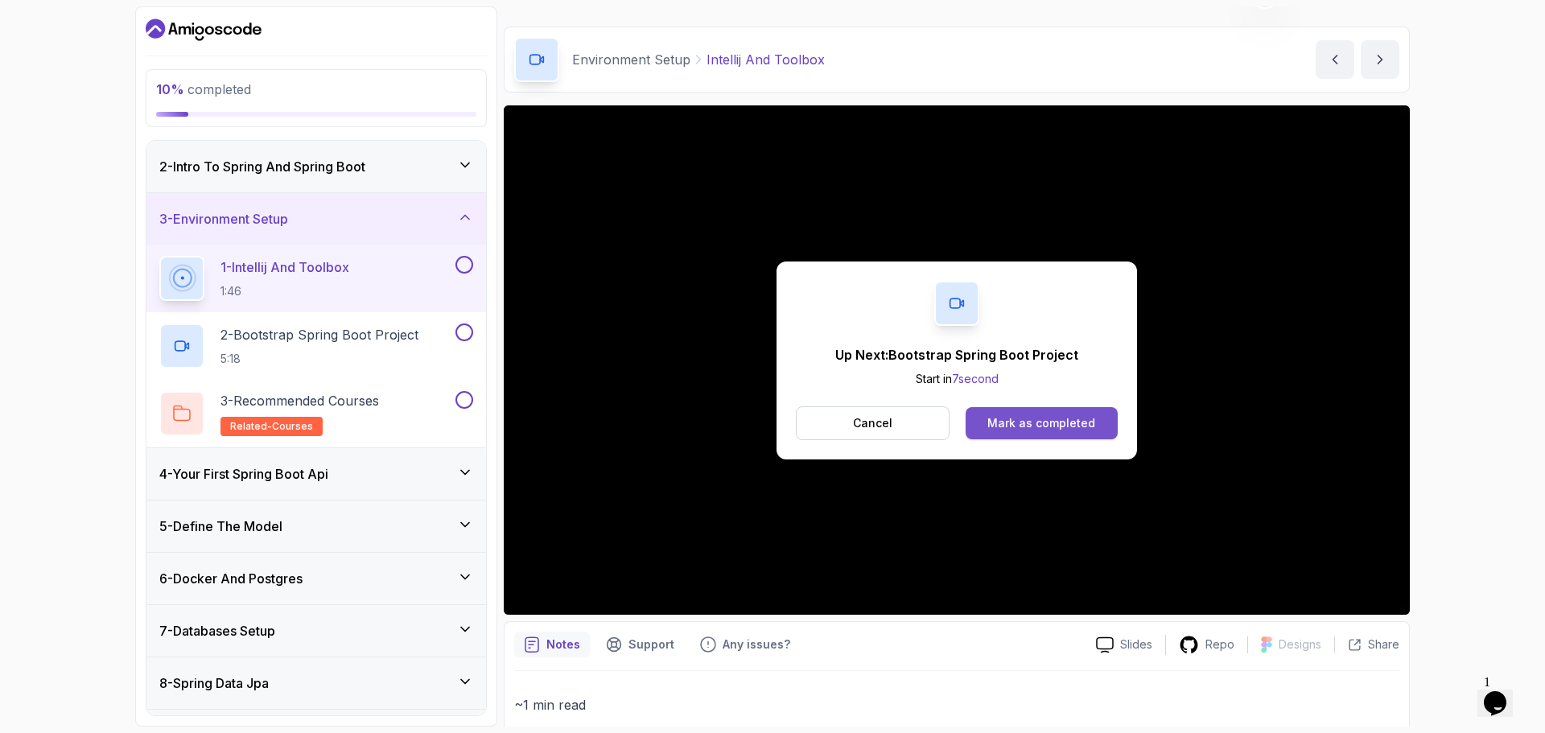
click at [1039, 422] on div "Mark as completed" at bounding box center [1041, 423] width 108 height 16
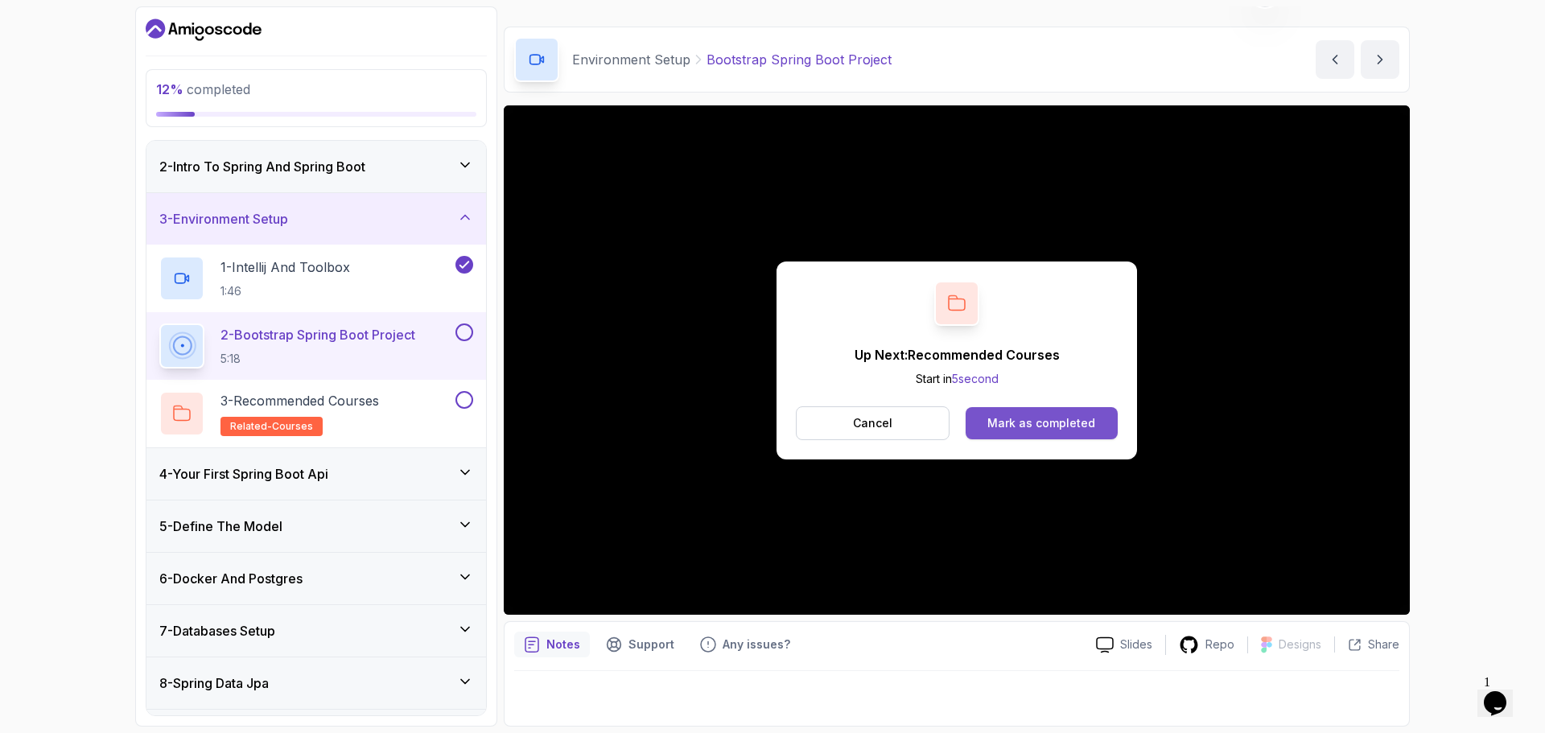
click at [1065, 426] on div "Mark as completed" at bounding box center [1041, 423] width 108 height 16
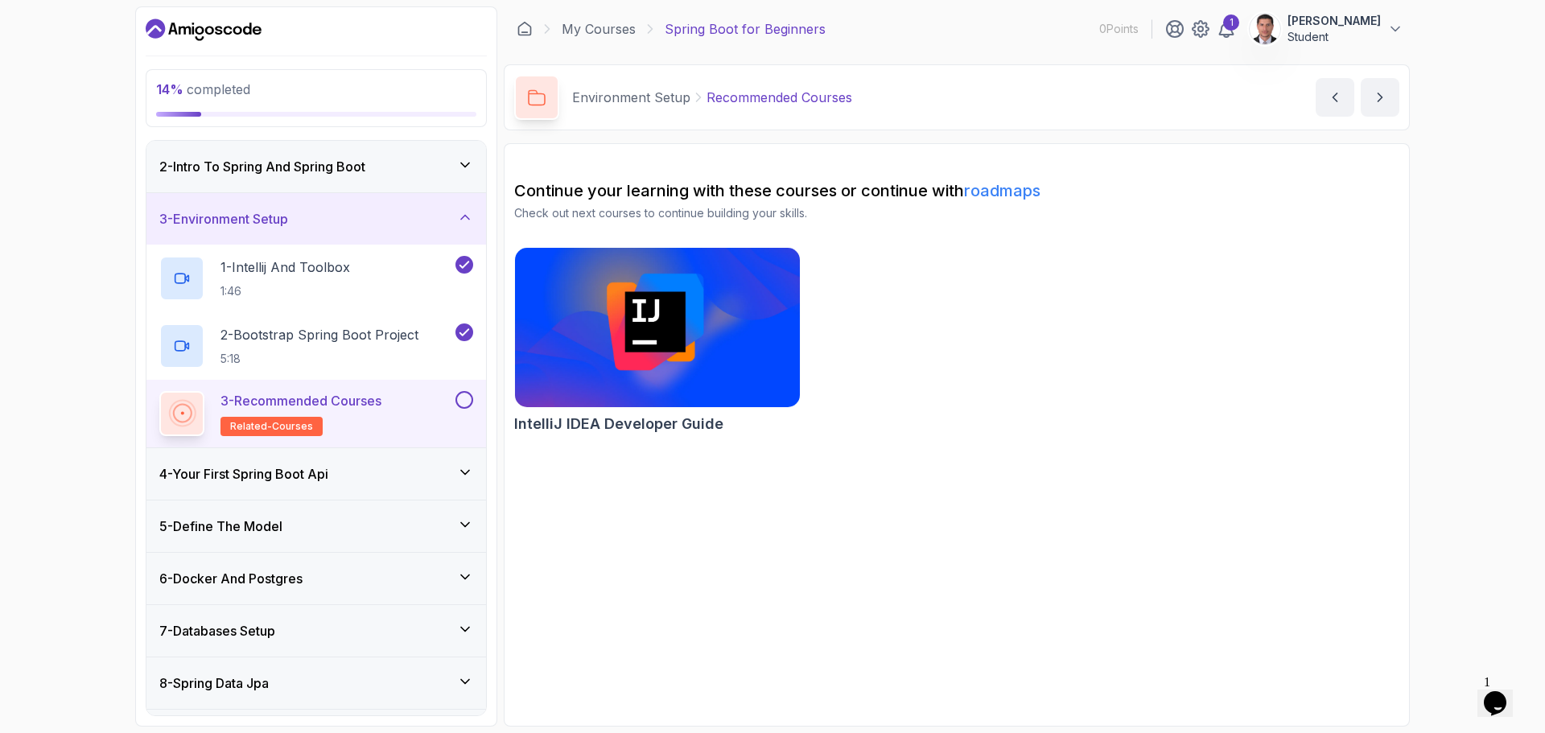
click at [459, 397] on button at bounding box center [464, 400] width 18 height 18
click at [459, 469] on icon at bounding box center [465, 472] width 16 height 16
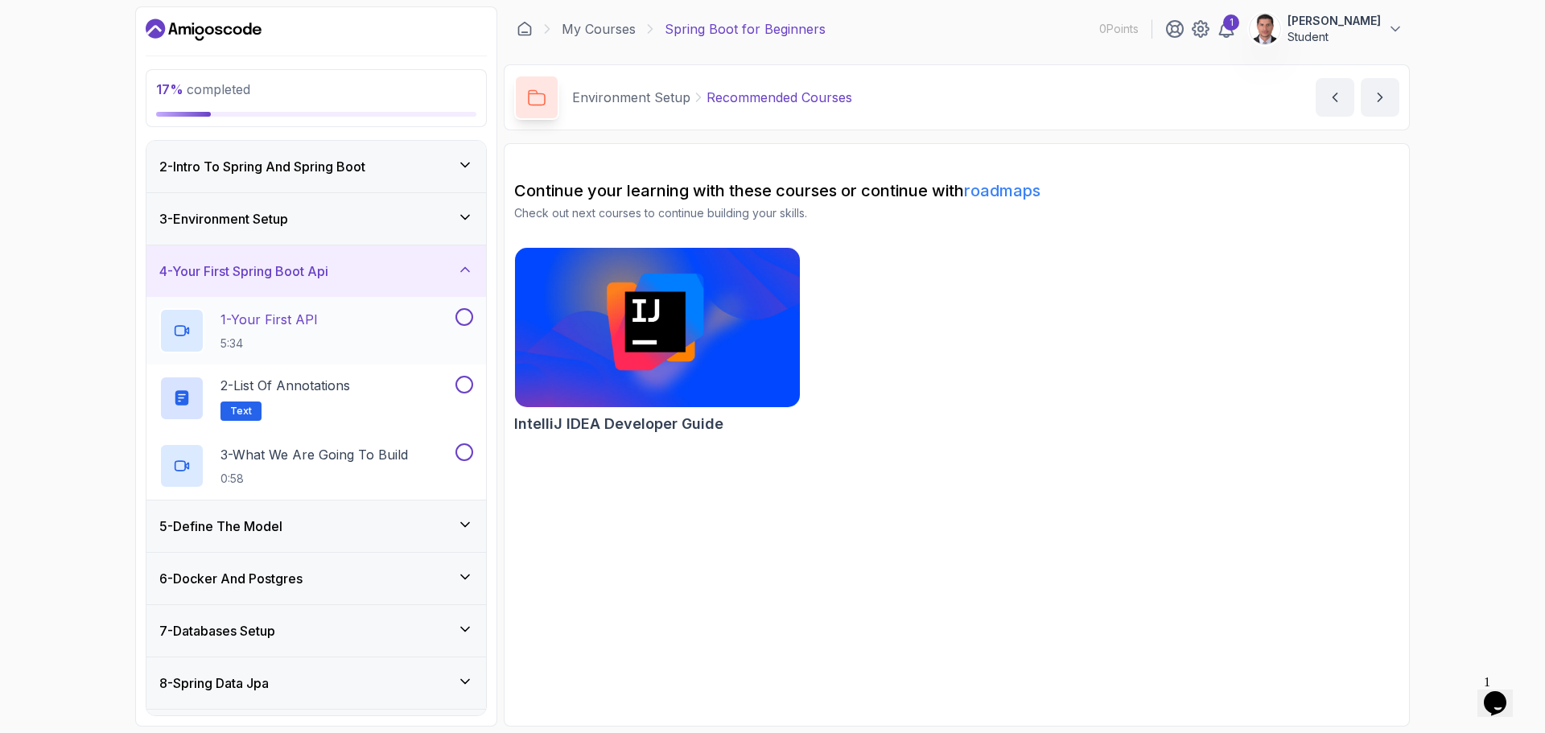
click at [301, 322] on p "1 - Your First API" at bounding box center [268, 319] width 97 height 19
